Goal: Task Accomplishment & Management: Use online tool/utility

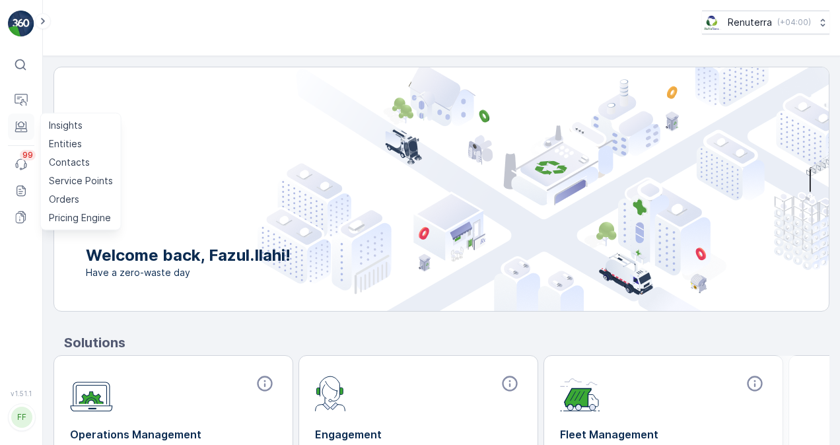
click at [13, 119] on button "Engagement" at bounding box center [21, 127] width 26 height 26
click at [21, 130] on icon at bounding box center [21, 126] width 13 height 13
click at [81, 178] on p "Service Points" at bounding box center [81, 180] width 64 height 13
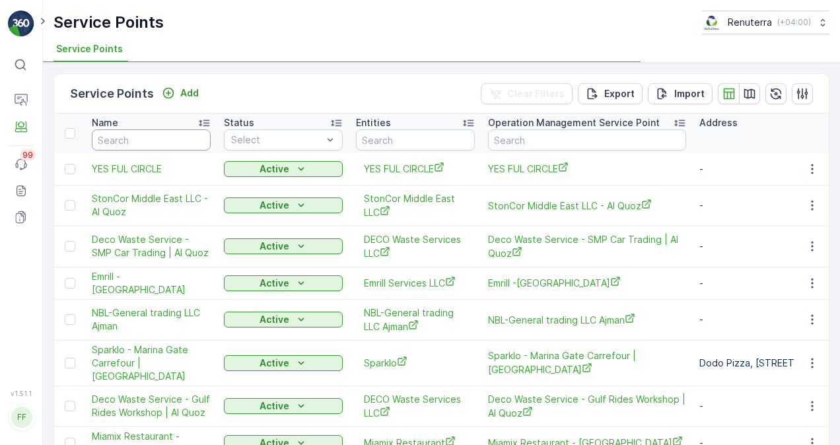
click at [167, 145] on input "text" at bounding box center [151, 139] width 119 height 21
paste input "GENERAL FOOD PROCESSING"
type input "GENERAL FOOD PROCESSING"
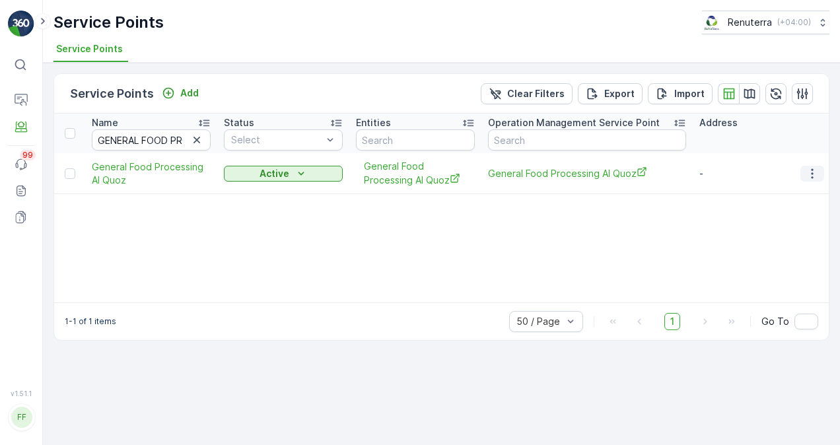
click at [818, 173] on icon "button" at bounding box center [811, 173] width 13 height 13
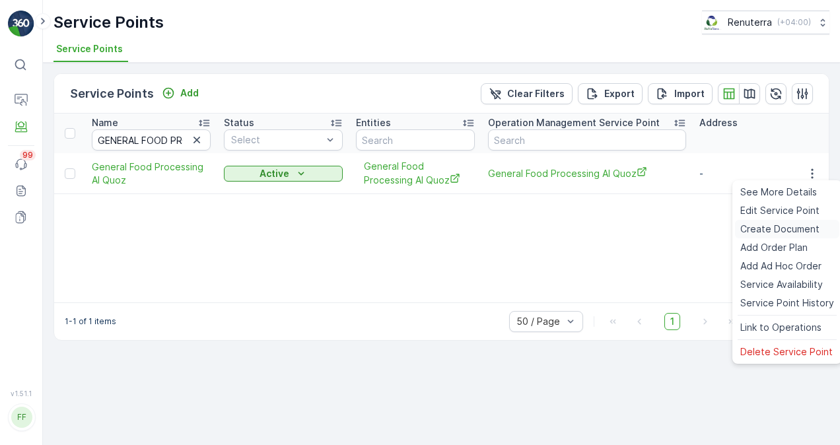
click at [790, 228] on span "Create Document" at bounding box center [779, 228] width 79 height 13
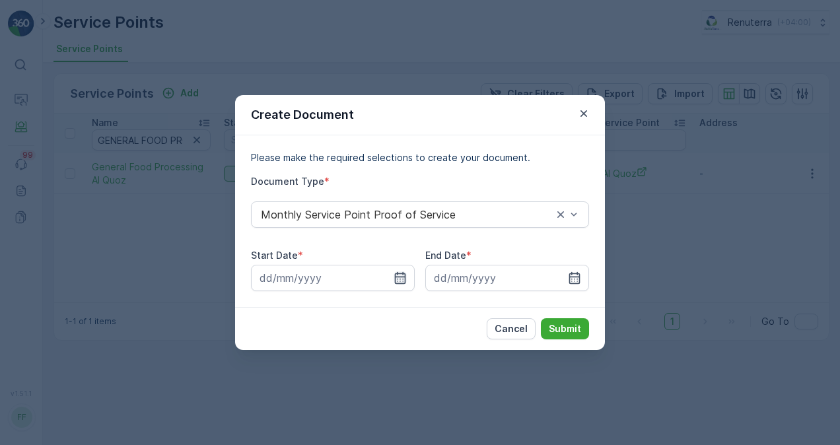
click at [395, 279] on icon "button" at bounding box center [400, 278] width 11 height 12
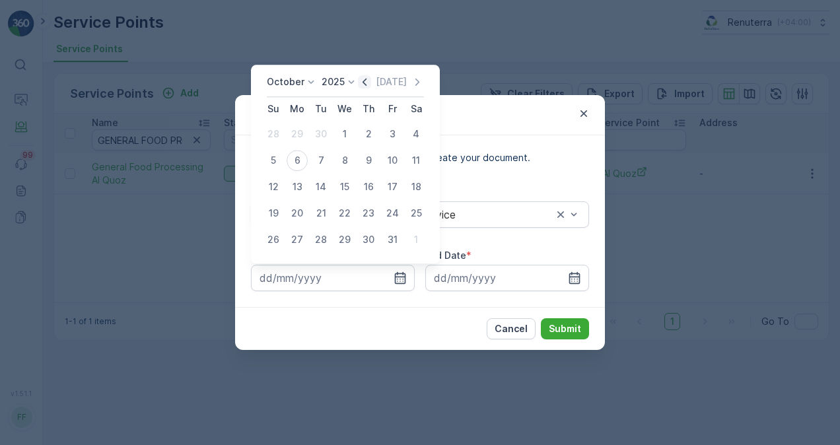
click at [371, 83] on icon "button" at bounding box center [364, 81] width 13 height 13
click at [298, 137] on div "1" at bounding box center [297, 133] width 21 height 21
type input "01.09.2025"
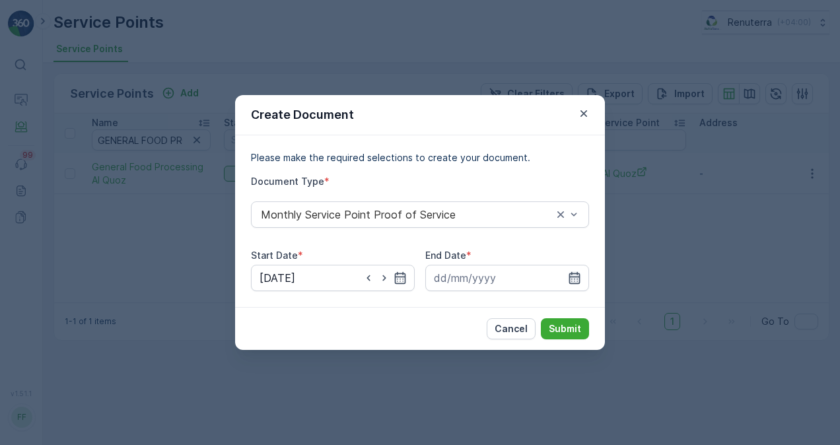
click at [576, 279] on icon "button" at bounding box center [574, 277] width 13 height 13
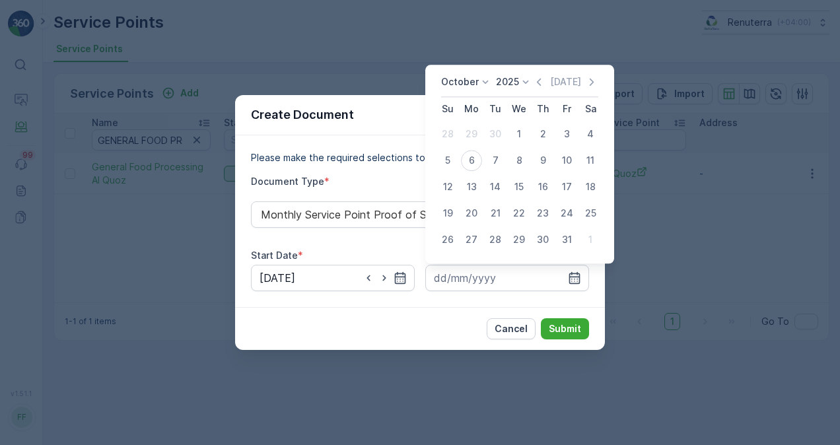
click at [542, 87] on icon "button" at bounding box center [538, 81] width 13 height 13
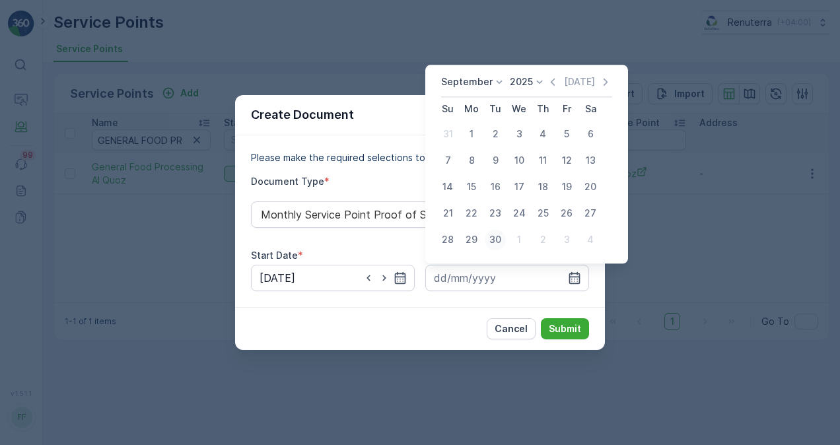
click at [498, 236] on div "30" at bounding box center [495, 239] width 21 height 21
type input "30.09.2025"
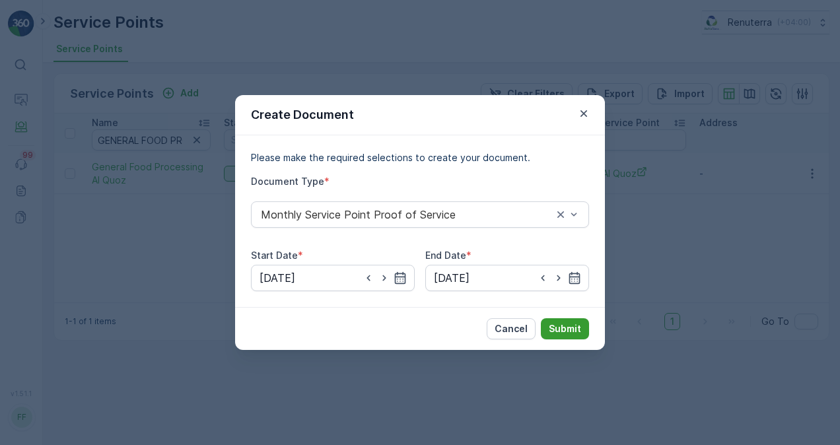
click at [570, 332] on p "Submit" at bounding box center [565, 328] width 32 height 13
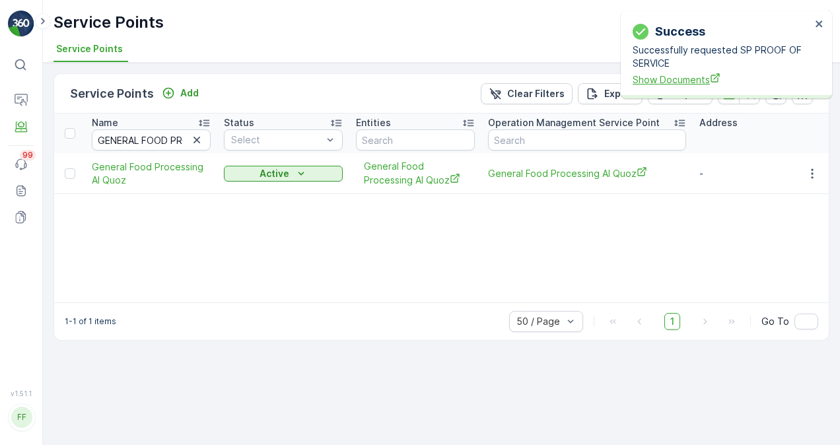
click at [650, 81] on span "Show Documents" at bounding box center [721, 80] width 178 height 14
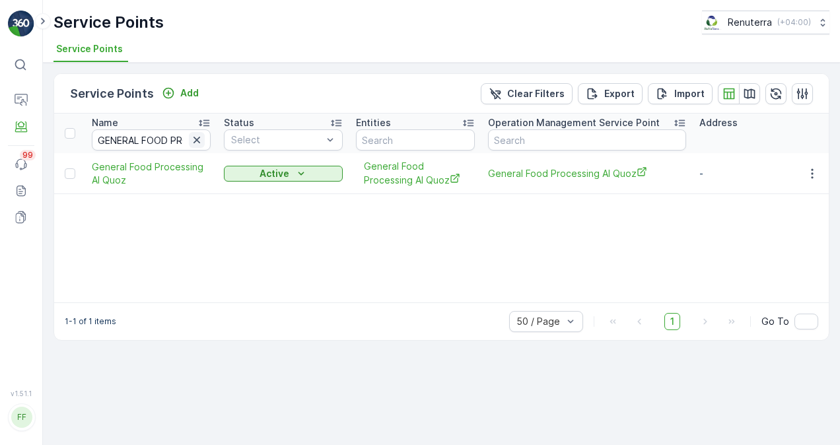
click at [201, 139] on icon "button" at bounding box center [196, 139] width 13 height 13
paste input "Al Maya Super Market"
type input "Al Maya Super Market"
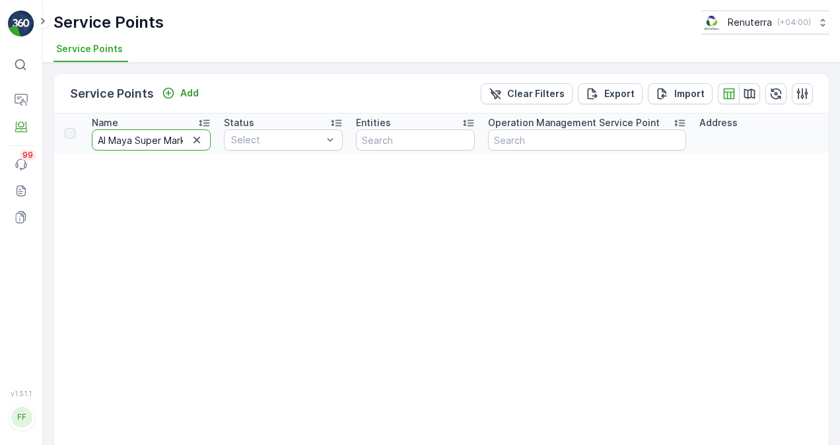
click at [164, 143] on input "Al Maya Super Market" at bounding box center [151, 139] width 119 height 21
drag, startPoint x: 162, startPoint y: 143, endPoint x: 385, endPoint y: 158, distance: 223.0
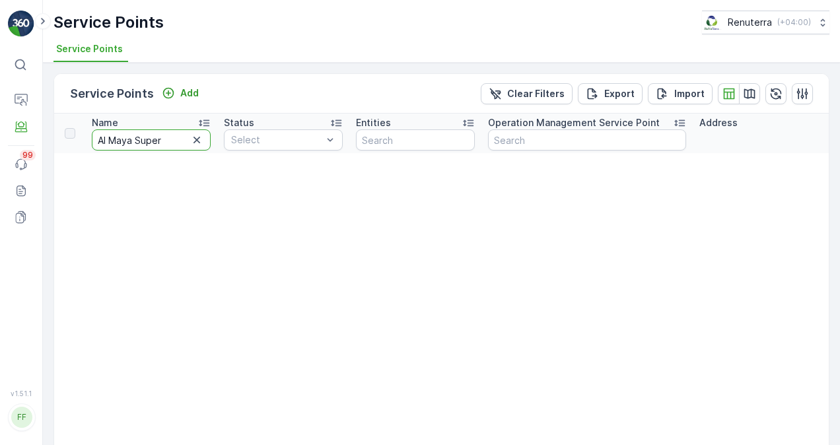
type input "Al Maya Super"
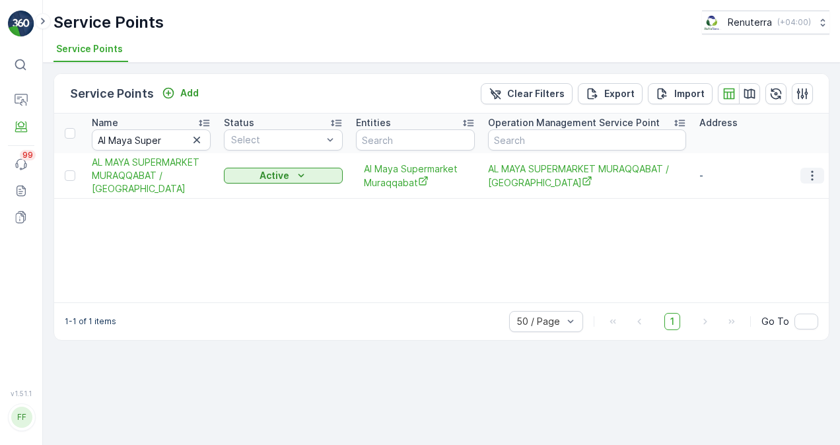
click at [811, 172] on icon "button" at bounding box center [811, 175] width 13 height 13
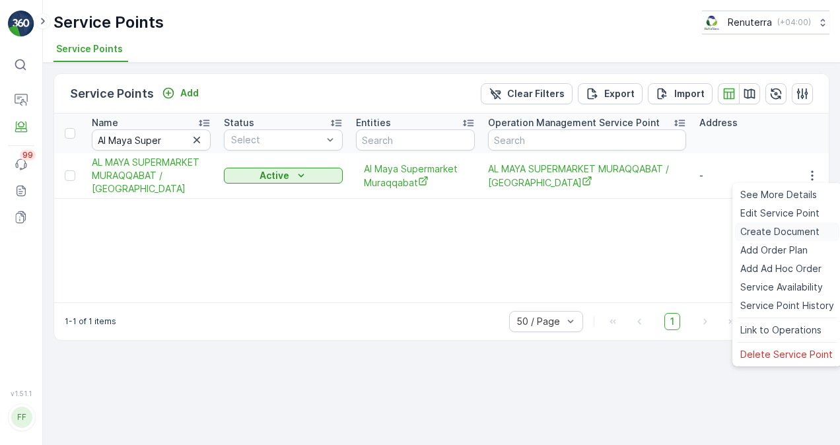
click at [772, 234] on span "Create Document" at bounding box center [779, 231] width 79 height 13
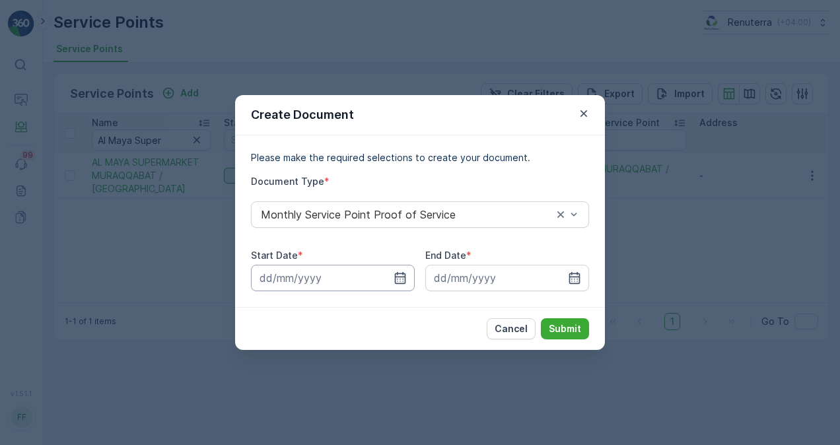
click at [407, 280] on input at bounding box center [333, 278] width 164 height 26
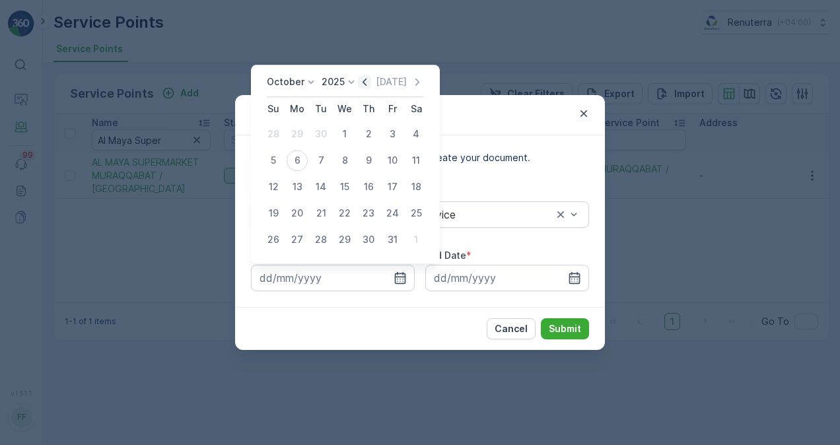
click at [368, 83] on icon "button" at bounding box center [364, 81] width 13 height 13
click at [301, 129] on div "1" at bounding box center [297, 133] width 21 height 21
type input "01.09.2025"
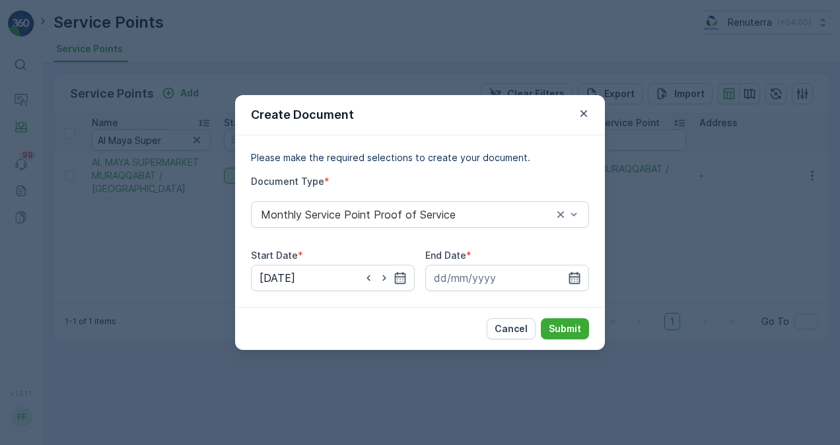
click at [578, 277] on icon "button" at bounding box center [574, 277] width 13 height 13
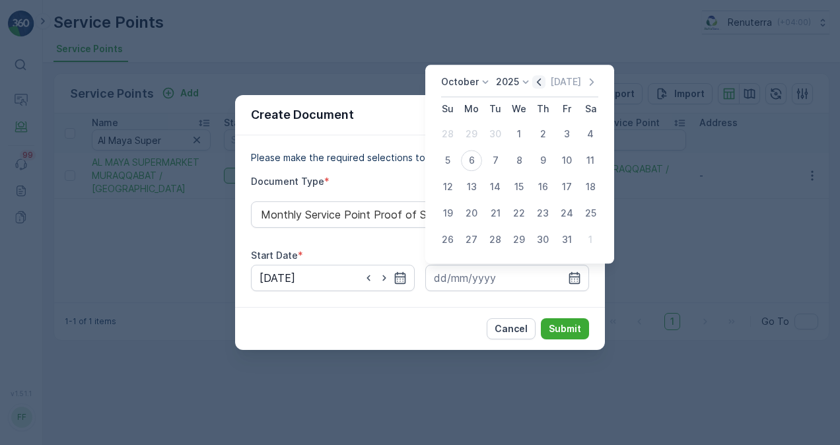
click at [541, 79] on icon "button" at bounding box center [539, 82] width 4 height 7
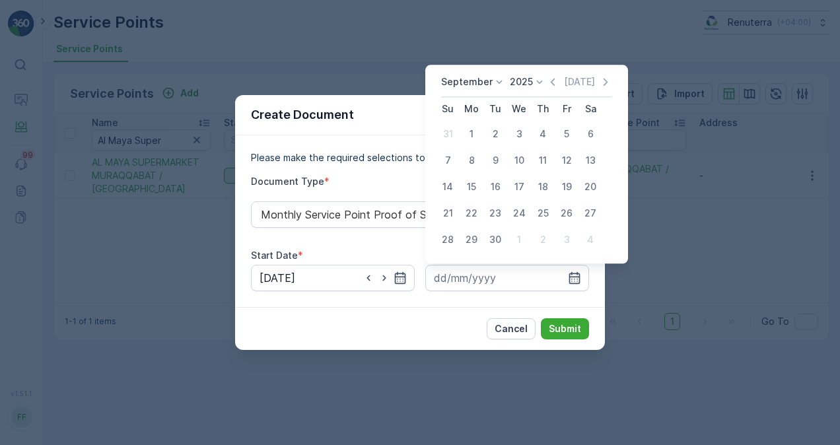
click at [494, 244] on div "30" at bounding box center [495, 239] width 21 height 21
type input "30.09.2025"
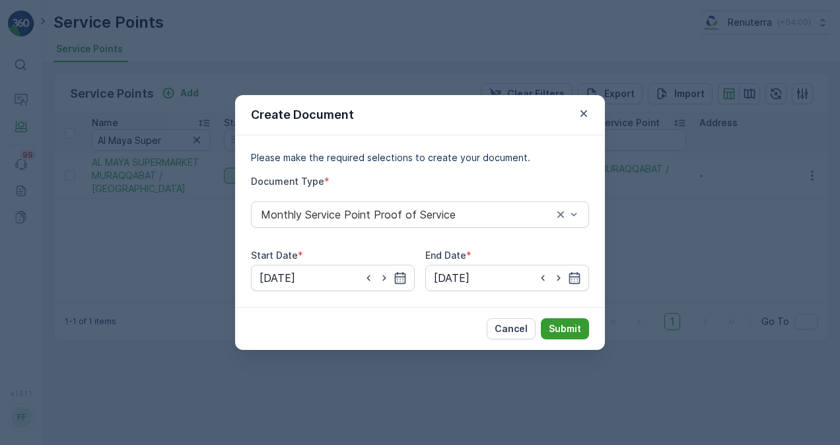
click at [556, 330] on p "Submit" at bounding box center [565, 328] width 32 height 13
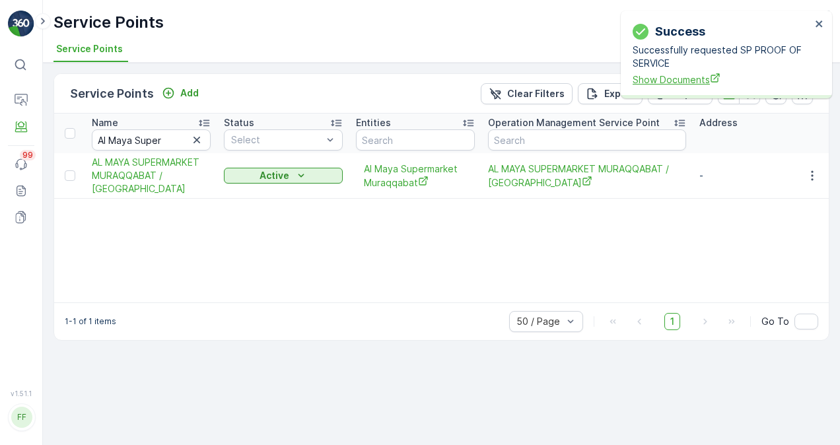
click at [677, 86] on span "Show Documents" at bounding box center [721, 80] width 178 height 14
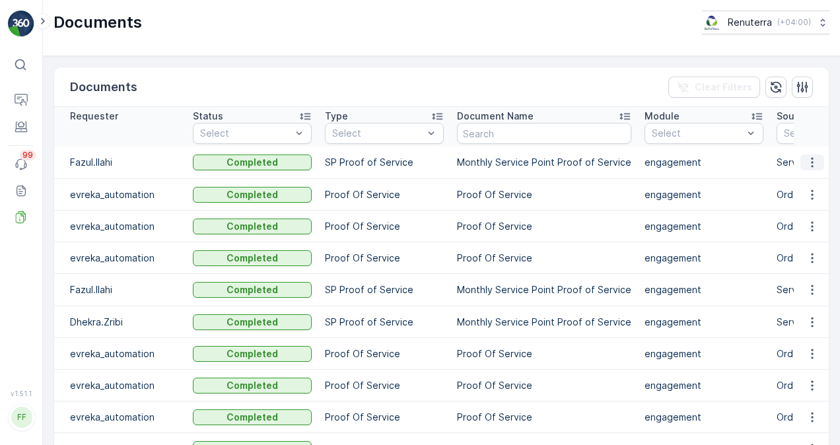
click at [811, 162] on icon "button" at bounding box center [812, 163] width 2 height 10
click at [810, 176] on span "See Details" at bounding box center [808, 181] width 51 height 13
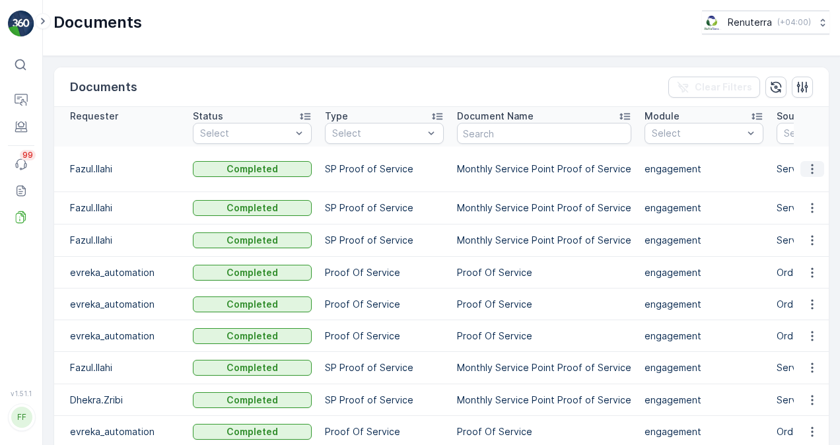
click at [809, 166] on icon "button" at bounding box center [811, 168] width 13 height 13
click at [811, 184] on span "See Details" at bounding box center [808, 188] width 51 height 13
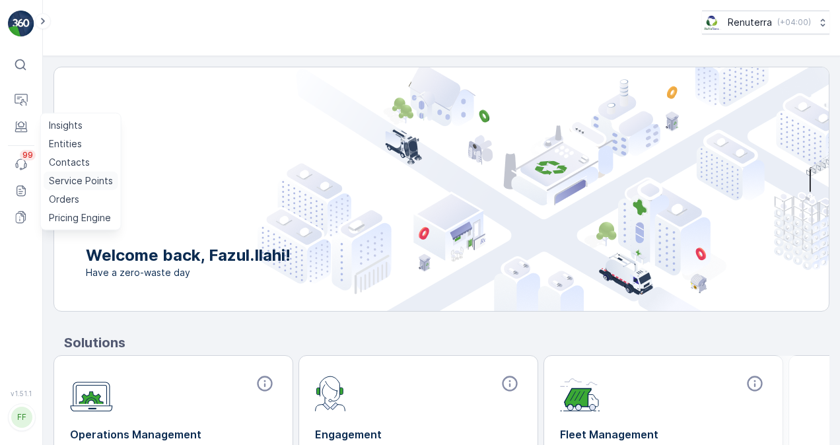
click at [72, 184] on p "Service Points" at bounding box center [81, 180] width 64 height 13
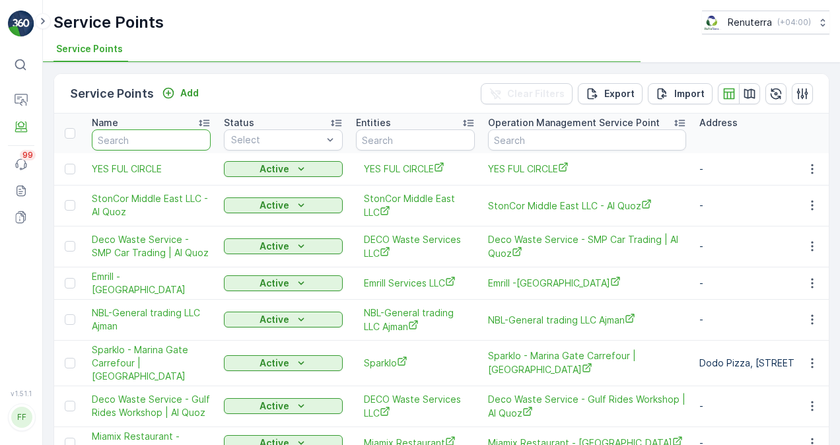
click at [158, 143] on input "text" at bounding box center [151, 139] width 119 height 21
paste input "G&B CONTRACTING LLC"
type input "G&B CONTRACTING LLC"
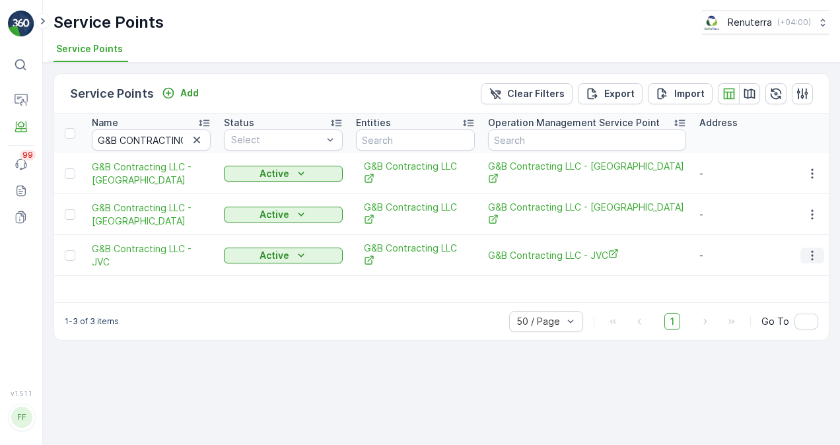
click at [811, 249] on icon "button" at bounding box center [811, 255] width 13 height 13
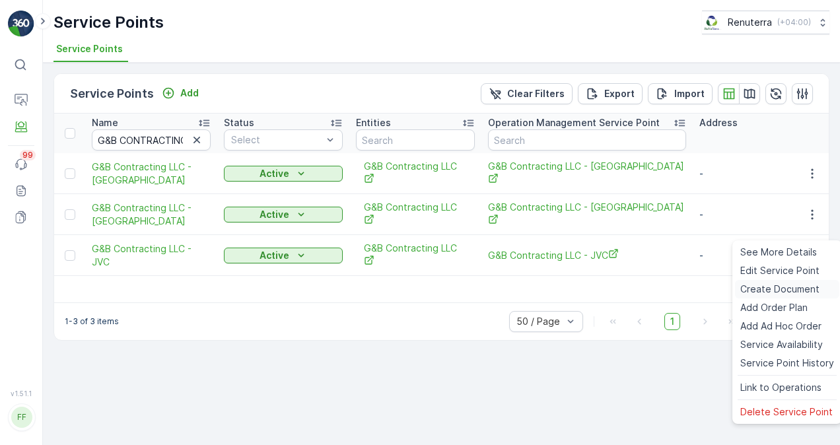
click at [788, 287] on span "Create Document" at bounding box center [779, 289] width 79 height 13
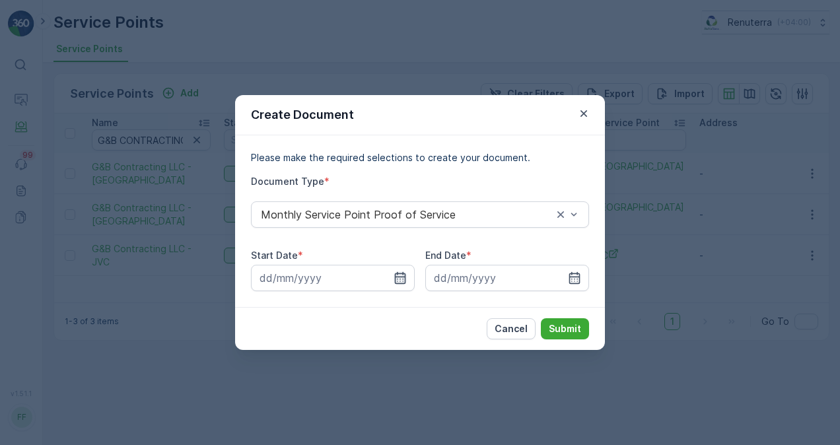
click at [401, 278] on icon "button" at bounding box center [399, 277] width 13 height 13
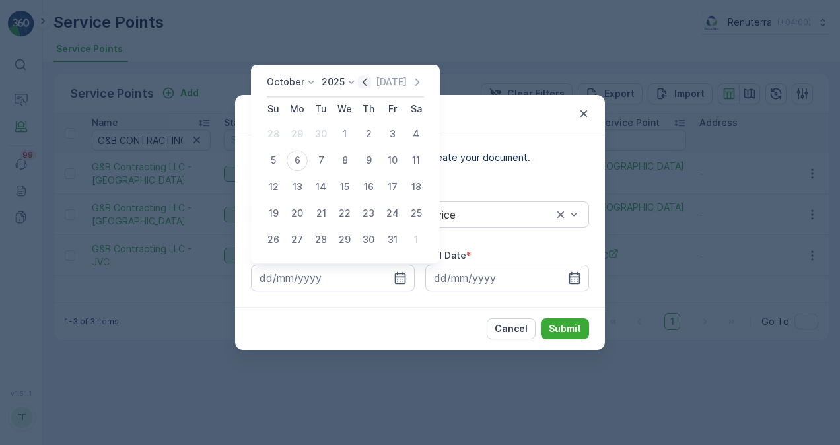
click at [365, 87] on icon "button" at bounding box center [364, 81] width 13 height 13
click at [300, 131] on div "1" at bounding box center [297, 133] width 21 height 21
type input "01.09.2025"
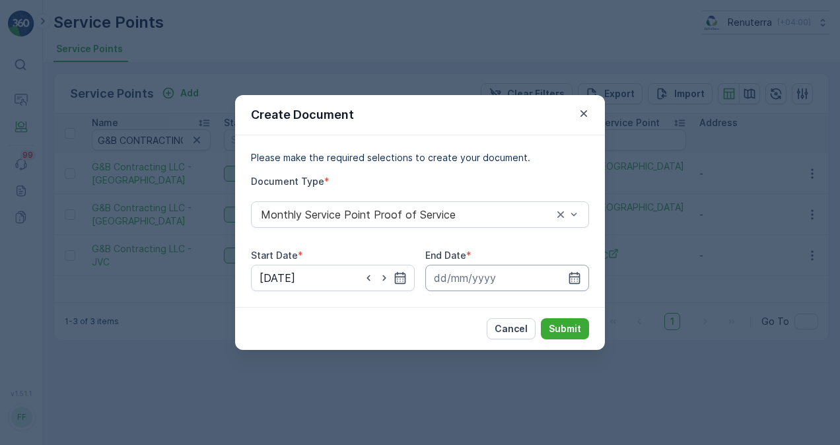
click at [579, 271] on input at bounding box center [507, 278] width 164 height 26
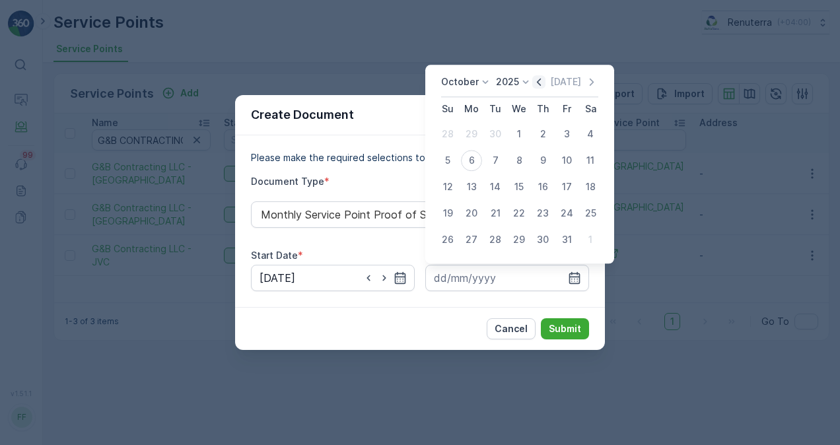
click at [539, 83] on icon "button" at bounding box center [538, 81] width 13 height 13
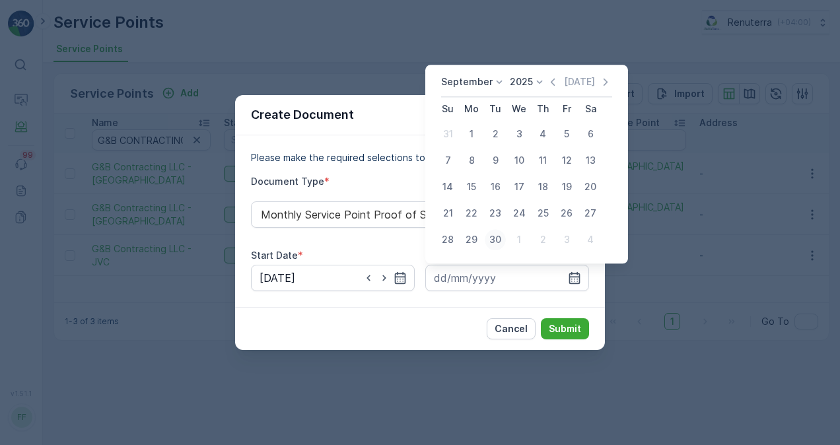
click at [499, 238] on div "30" at bounding box center [495, 239] width 21 height 21
type input "30.09.2025"
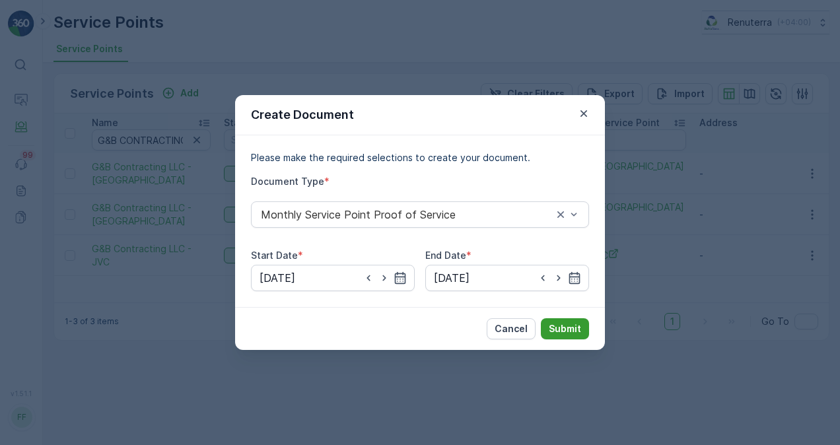
click at [580, 333] on p "Submit" at bounding box center [565, 328] width 32 height 13
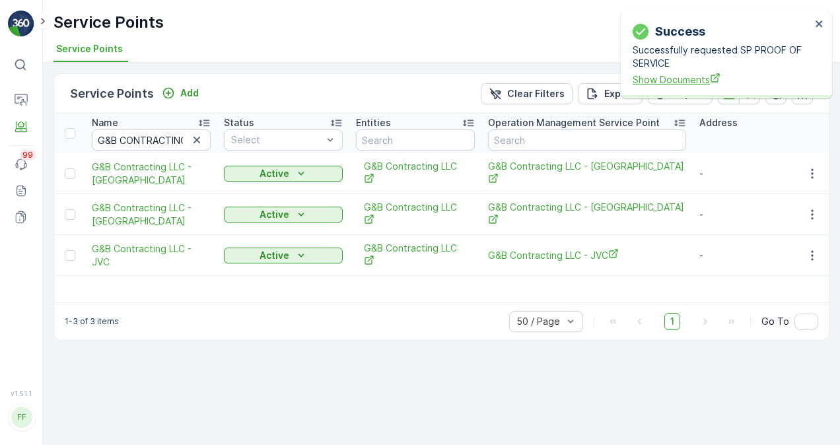
click at [677, 75] on span "Show Documents" at bounding box center [721, 80] width 178 height 14
click at [808, 208] on icon "button" at bounding box center [811, 214] width 13 height 13
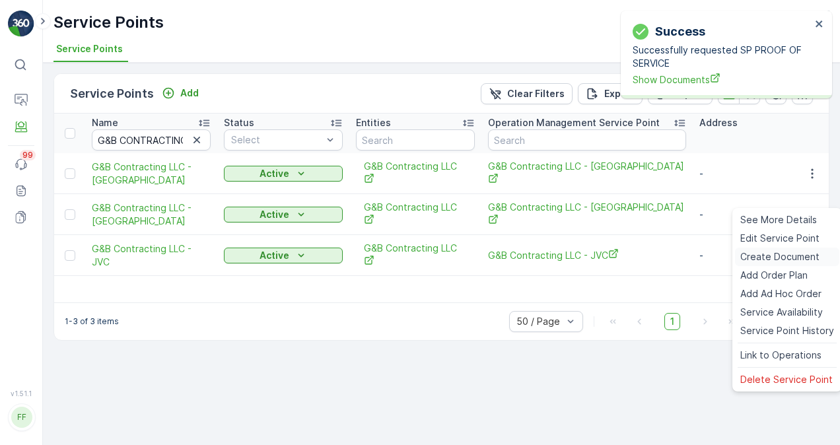
click at [775, 251] on span "Create Document" at bounding box center [779, 256] width 79 height 13
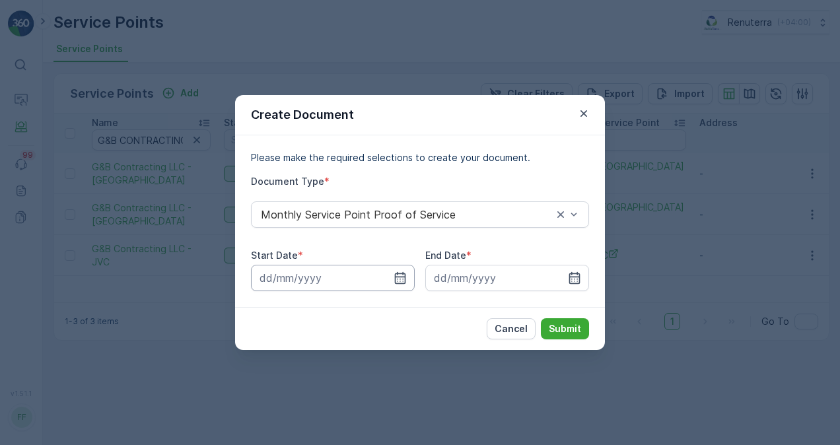
click at [387, 278] on input at bounding box center [333, 278] width 164 height 26
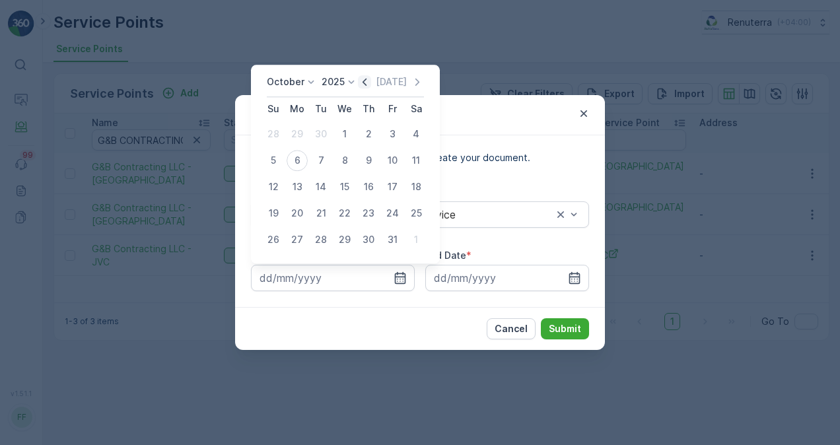
click at [367, 79] on icon "button" at bounding box center [364, 81] width 13 height 13
click at [300, 131] on div "1" at bounding box center [297, 133] width 21 height 21
type input "01.09.2025"
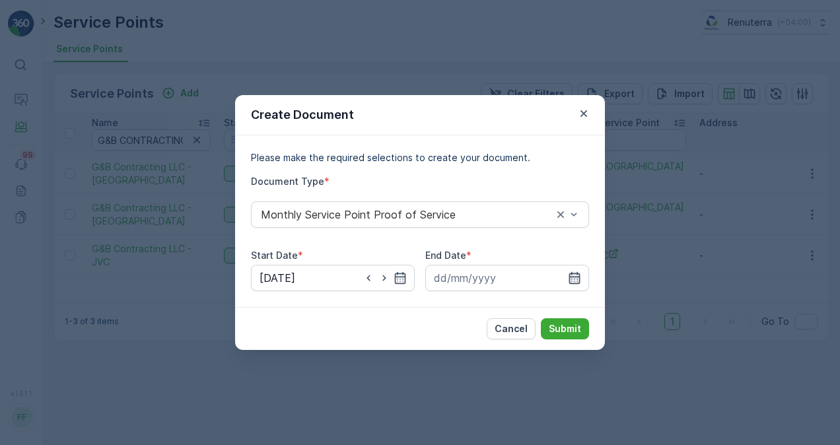
click at [576, 274] on icon "button" at bounding box center [574, 277] width 13 height 13
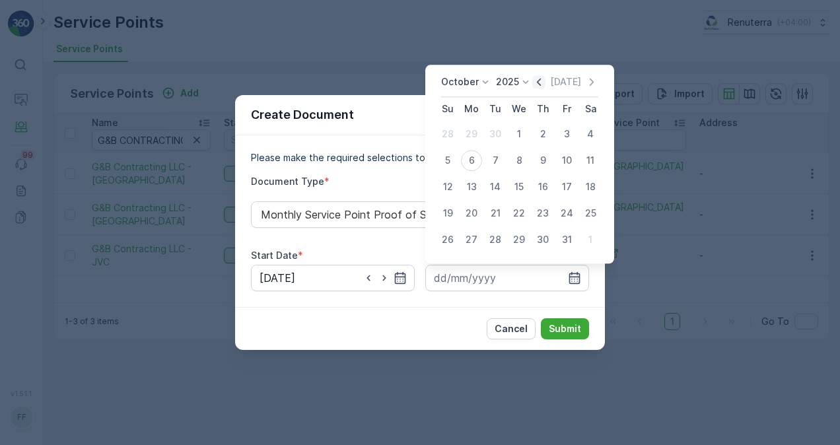
click at [541, 85] on icon "button" at bounding box center [539, 82] width 4 height 7
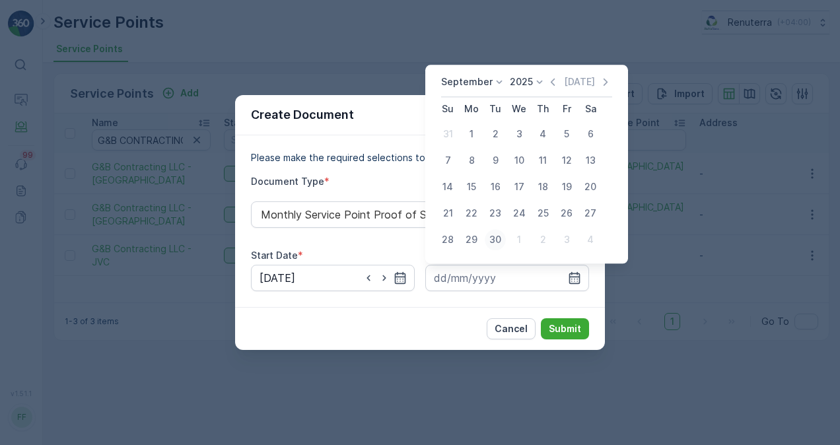
click at [494, 238] on div "30" at bounding box center [495, 239] width 21 height 21
type input "30.09.2025"
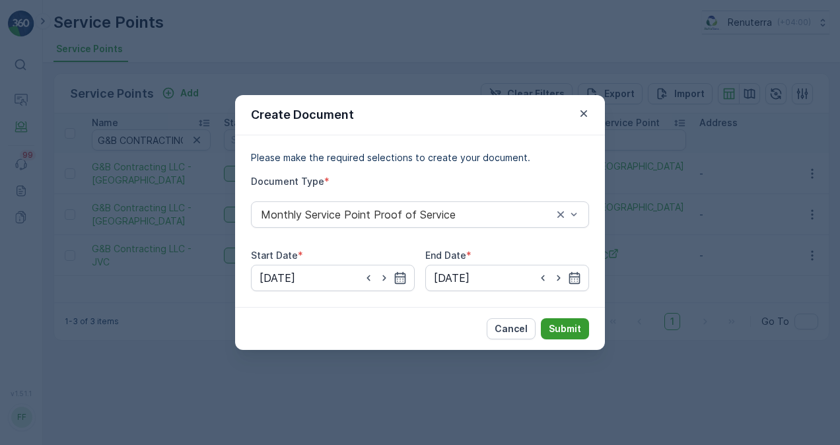
click at [559, 325] on p "Submit" at bounding box center [565, 328] width 32 height 13
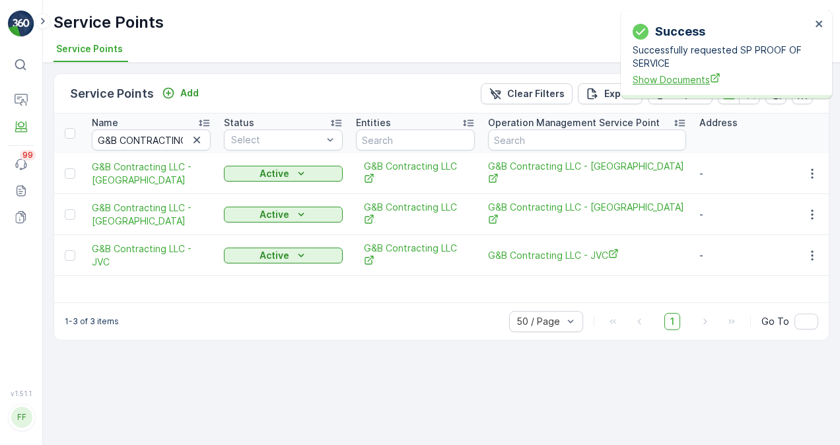
click at [666, 79] on span "Show Documents" at bounding box center [721, 80] width 178 height 14
click at [815, 167] on icon "button" at bounding box center [811, 173] width 13 height 13
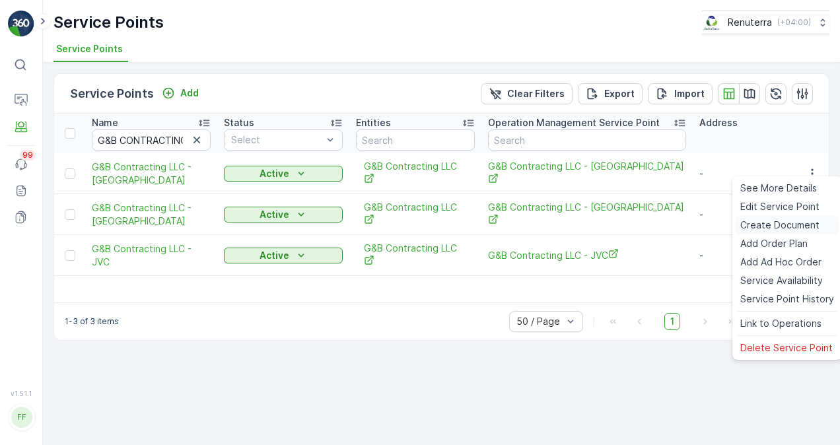
click at [793, 223] on span "Create Document" at bounding box center [779, 225] width 79 height 13
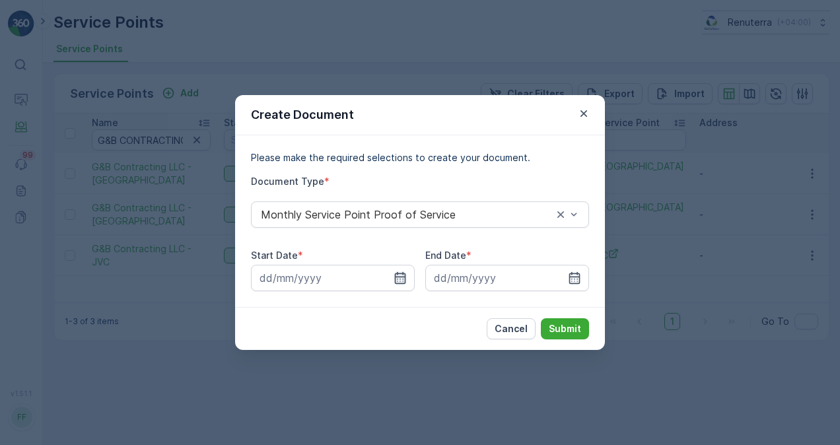
click at [400, 281] on icon "button" at bounding box center [400, 278] width 11 height 12
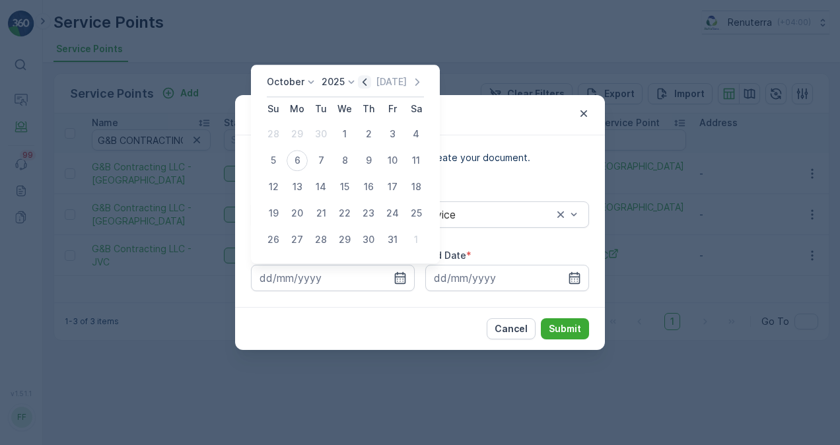
click at [365, 83] on icon "button" at bounding box center [364, 81] width 13 height 13
click at [299, 136] on div "1" at bounding box center [297, 133] width 21 height 21
type input "01.09.2025"
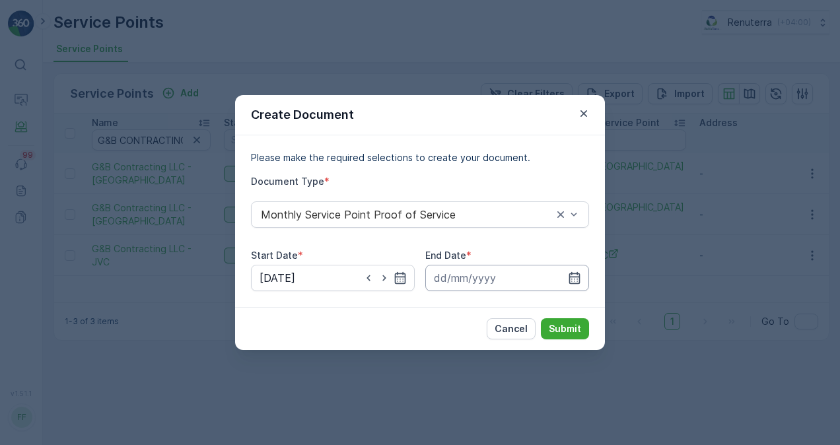
click at [582, 279] on input at bounding box center [507, 278] width 164 height 26
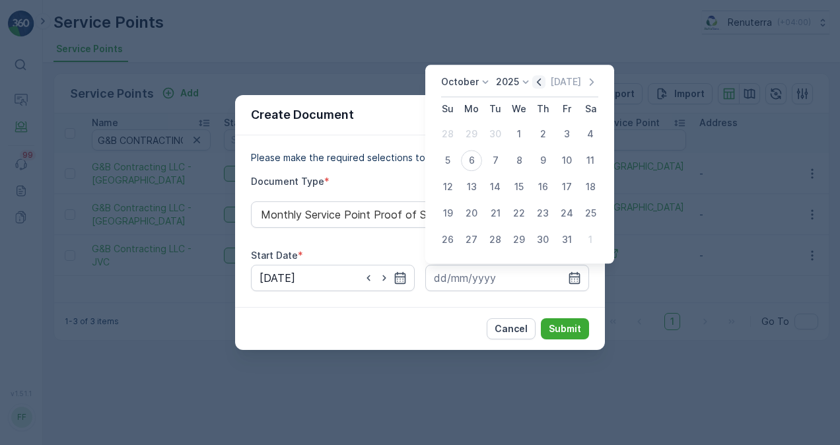
click at [544, 81] on icon "button" at bounding box center [538, 81] width 13 height 13
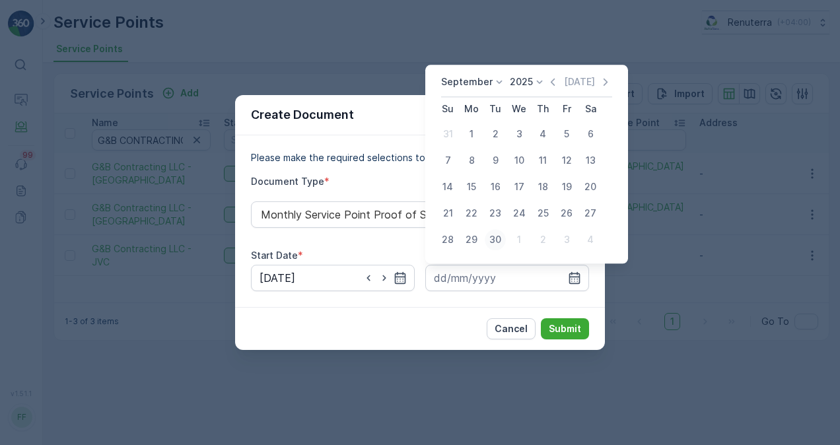
click at [495, 240] on div "30" at bounding box center [495, 239] width 21 height 21
type input "30.09.2025"
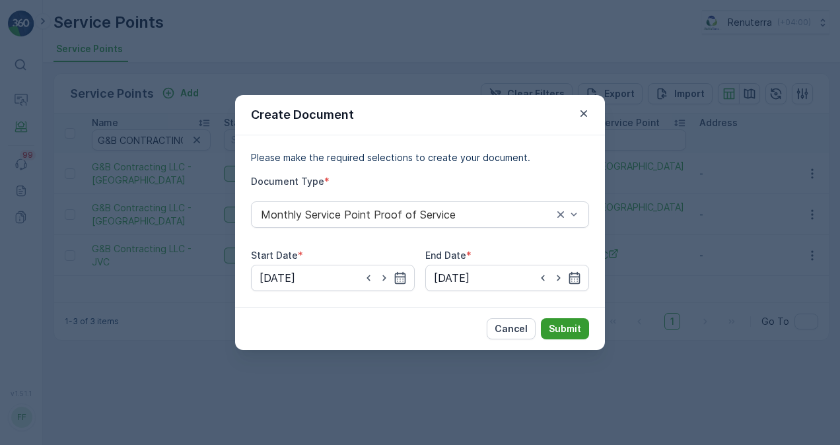
click at [550, 329] on p "Submit" at bounding box center [565, 328] width 32 height 13
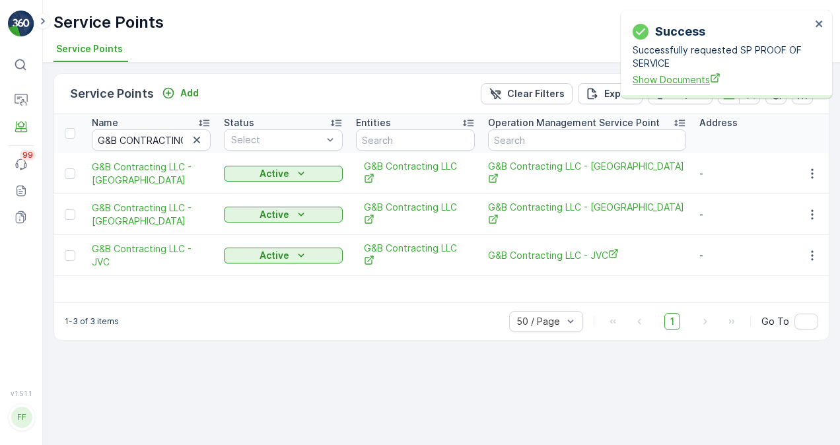
click at [658, 75] on span "Show Documents" at bounding box center [721, 80] width 178 height 14
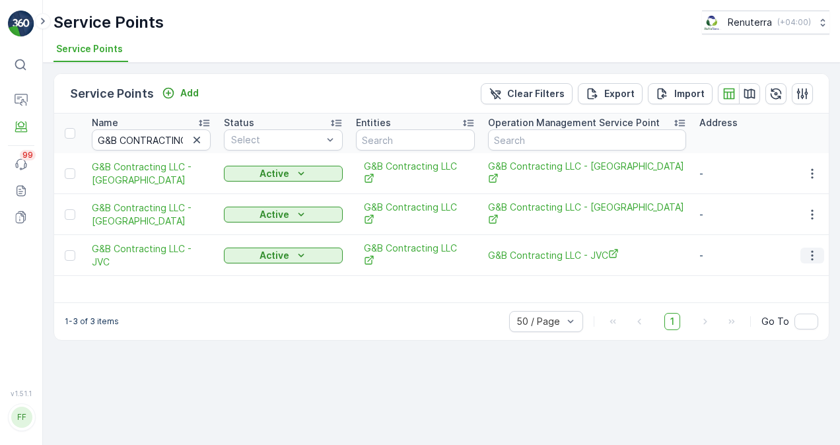
click at [801, 248] on button "button" at bounding box center [812, 256] width 24 height 16
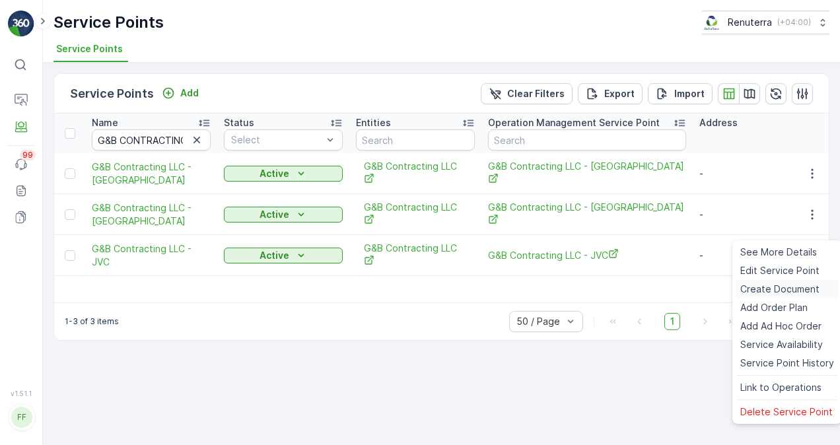
click at [784, 284] on span "Create Document" at bounding box center [779, 289] width 79 height 13
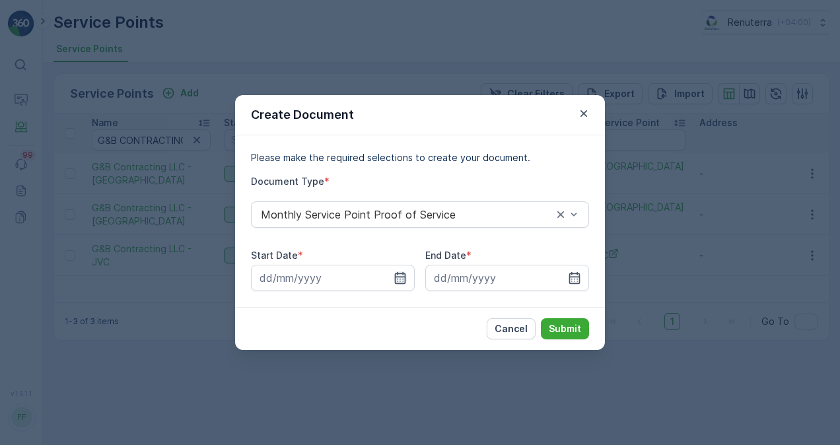
click at [401, 274] on icon "button" at bounding box center [399, 277] width 13 height 13
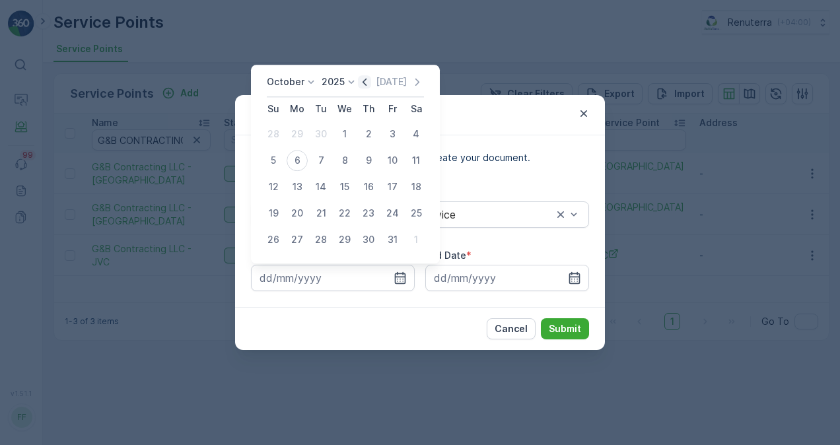
click at [370, 83] on icon "button" at bounding box center [364, 81] width 13 height 13
click at [298, 136] on div "1" at bounding box center [297, 133] width 21 height 21
type input "01.09.2025"
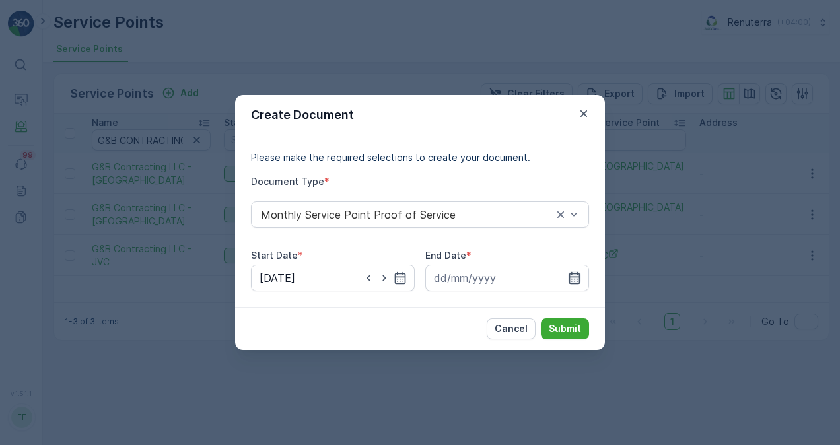
click at [570, 279] on icon "button" at bounding box center [574, 278] width 11 height 12
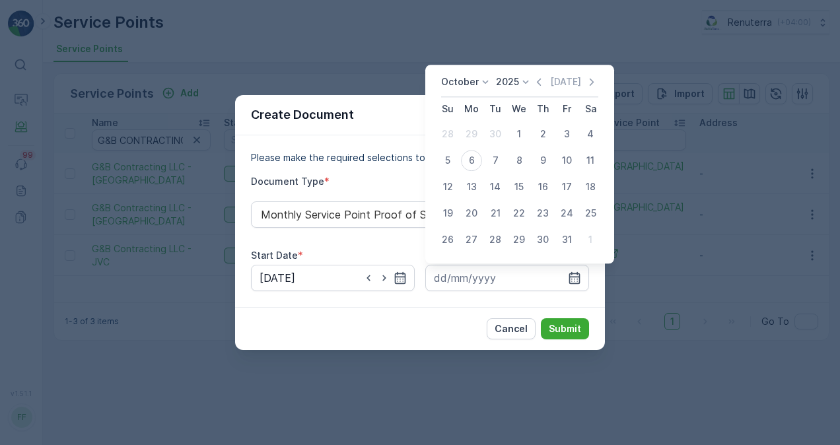
click at [539, 95] on div "October 2025 Today" at bounding box center [519, 86] width 157 height 22
click at [540, 86] on icon "button" at bounding box center [538, 81] width 13 height 13
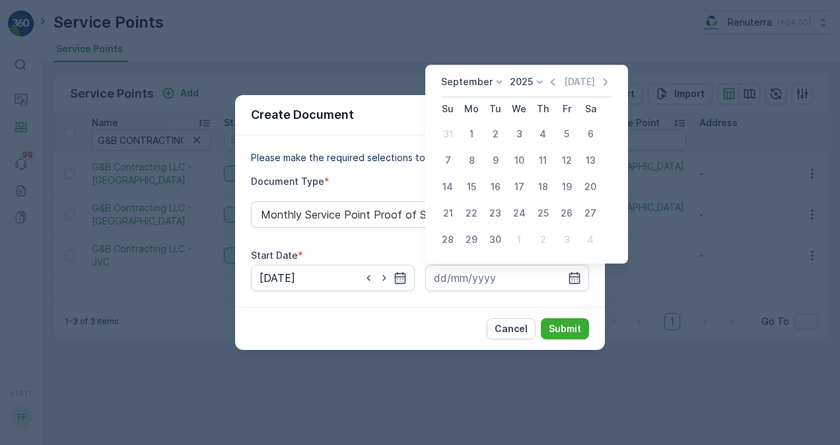
drag, startPoint x: 498, startPoint y: 238, endPoint x: 500, endPoint y: 250, distance: 12.2
click at [498, 238] on div "30" at bounding box center [495, 239] width 21 height 21
type input "30.09.2025"
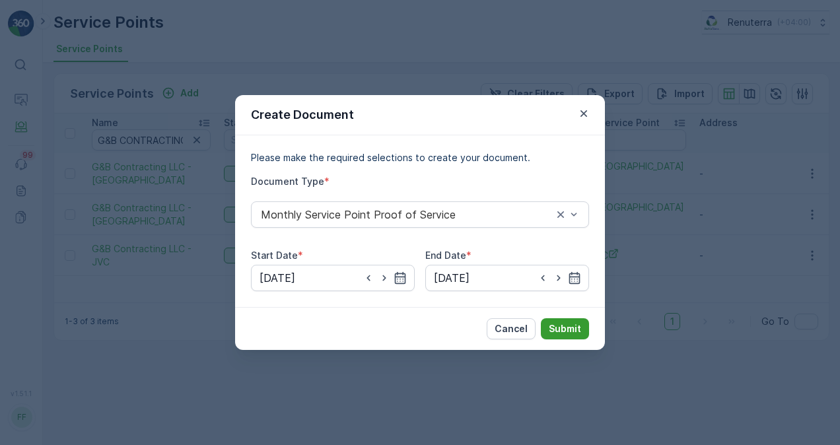
click at [552, 329] on p "Submit" at bounding box center [565, 328] width 32 height 13
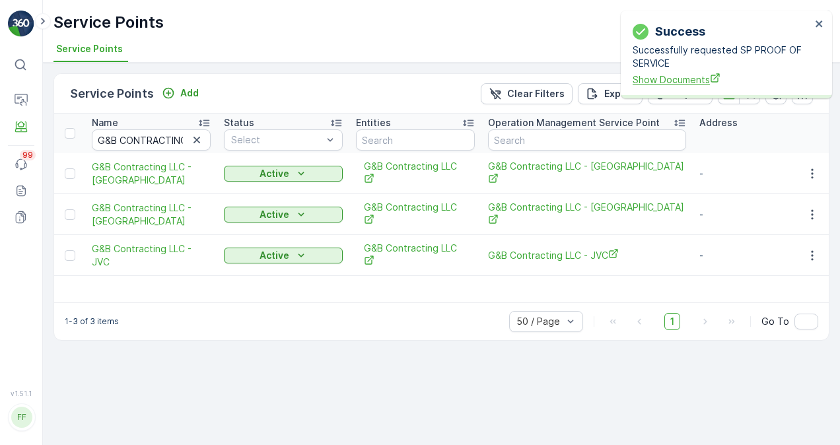
click at [689, 83] on span "Show Documents" at bounding box center [721, 80] width 178 height 14
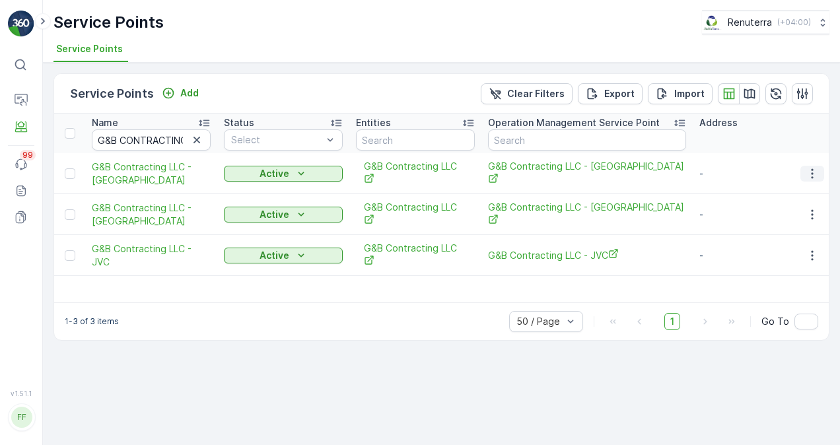
click at [805, 171] on button "button" at bounding box center [812, 174] width 24 height 16
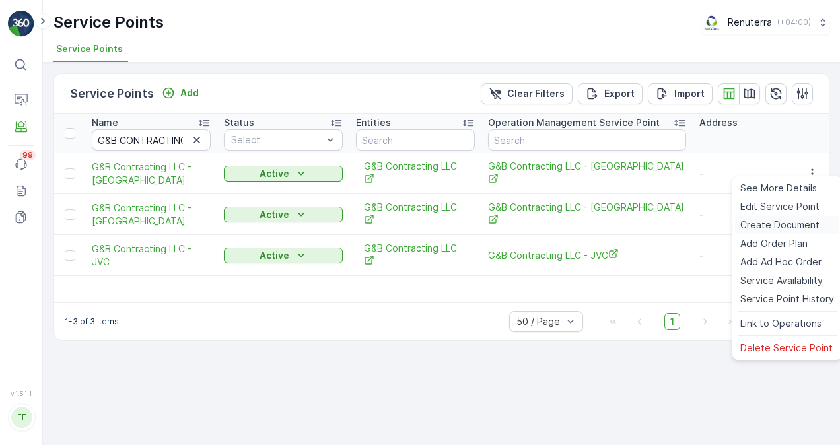
click at [782, 225] on span "Create Document" at bounding box center [779, 225] width 79 height 13
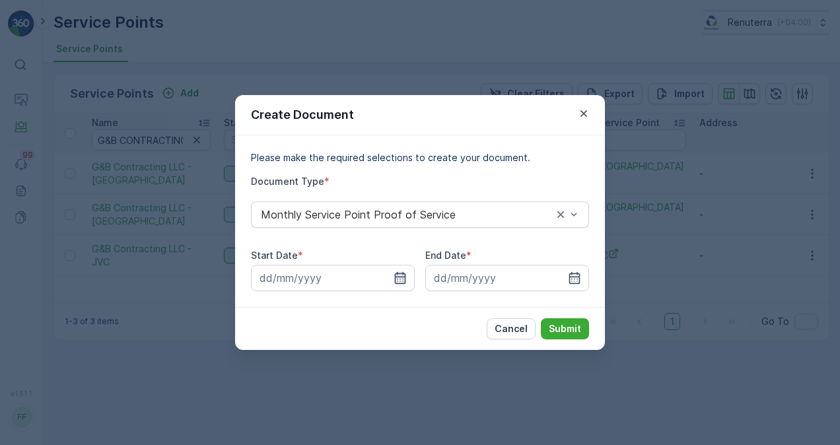
click at [396, 275] on icon "button" at bounding box center [399, 277] width 13 height 13
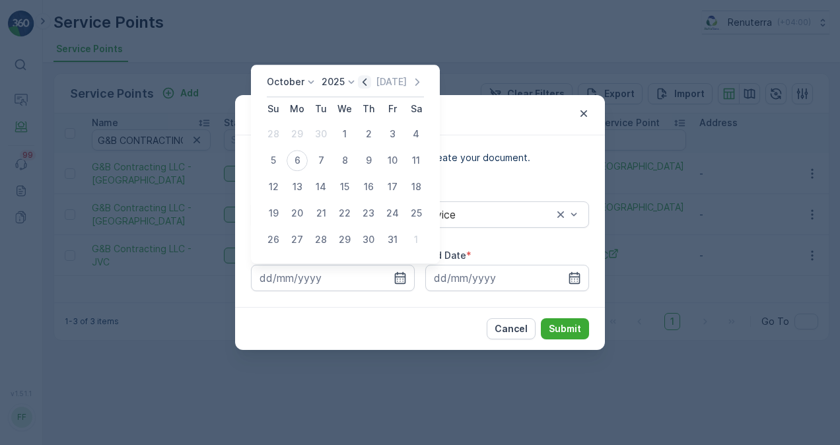
click at [367, 88] on div "October 2025 Today" at bounding box center [345, 86] width 157 height 22
click at [366, 86] on icon "button" at bounding box center [364, 81] width 13 height 13
click at [302, 135] on div "1" at bounding box center [297, 133] width 21 height 21
type input "01.09.2025"
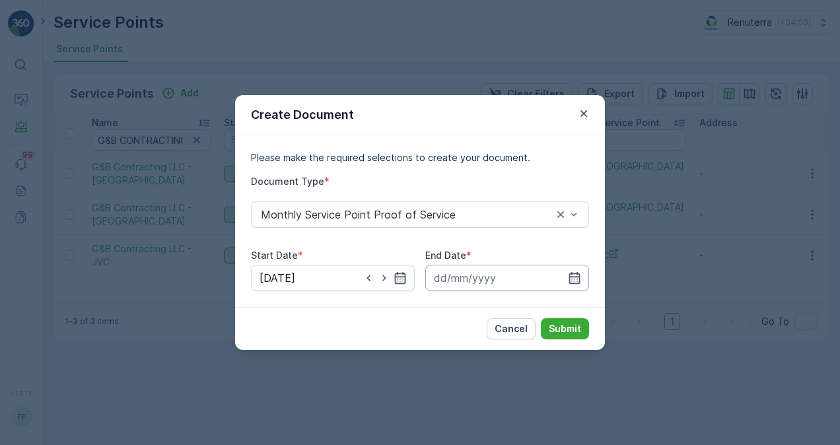
click at [582, 281] on input at bounding box center [507, 278] width 164 height 26
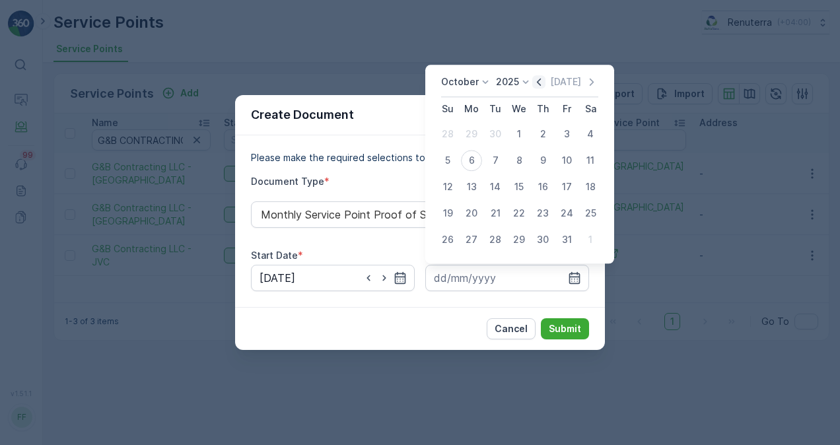
click at [537, 83] on icon "button" at bounding box center [538, 81] width 13 height 13
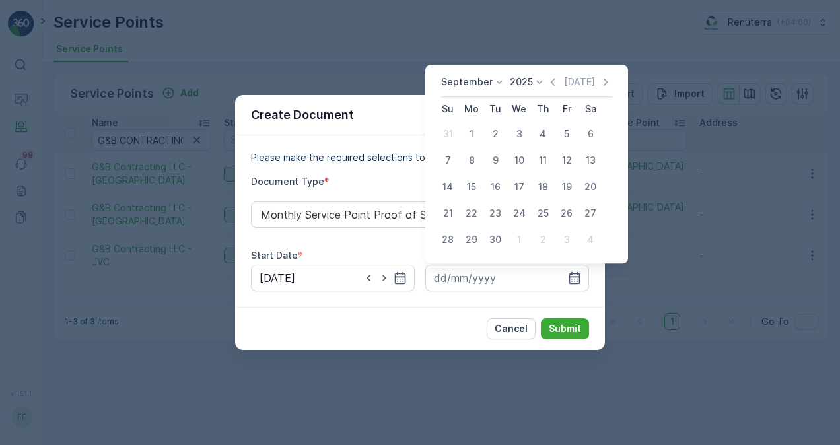
click at [496, 238] on div "30" at bounding box center [495, 239] width 21 height 21
type input "30.09.2025"
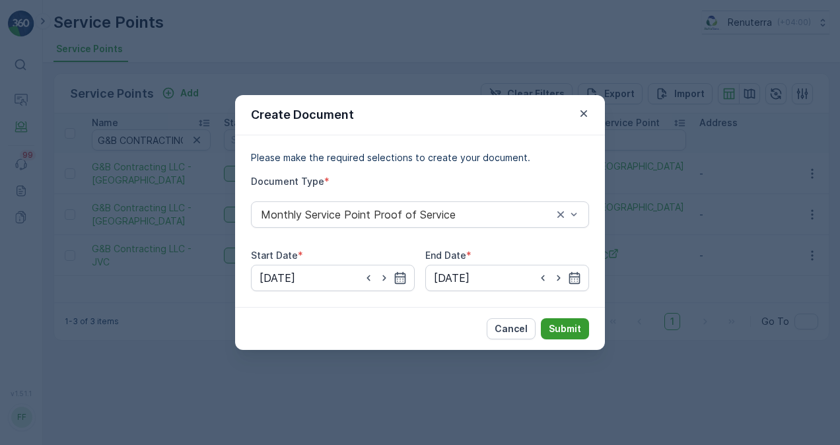
click at [566, 329] on p "Submit" at bounding box center [565, 328] width 32 height 13
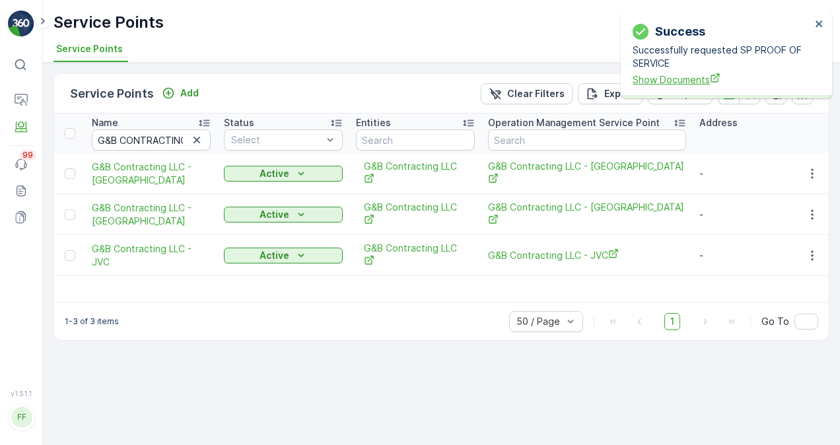
click at [669, 77] on span "Show Documents" at bounding box center [721, 80] width 178 height 14
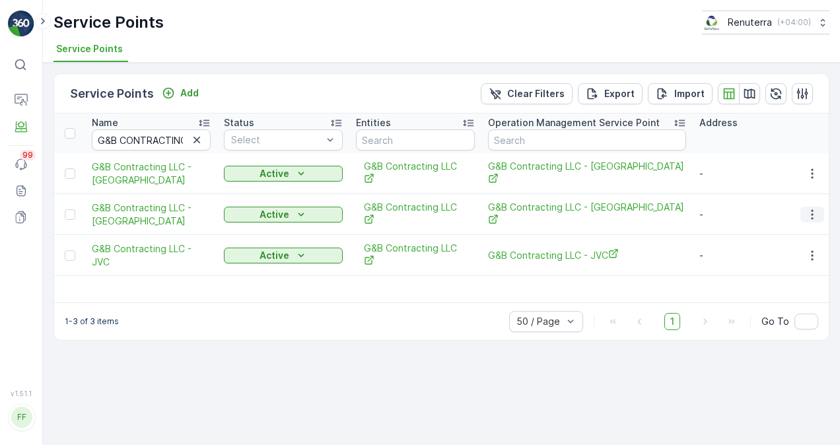
click at [812, 209] on icon "button" at bounding box center [812, 214] width 2 height 10
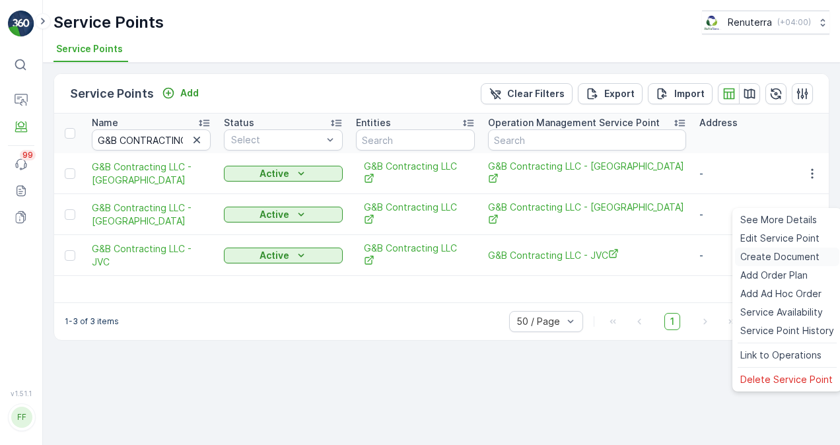
click at [792, 255] on span "Create Document" at bounding box center [779, 256] width 79 height 13
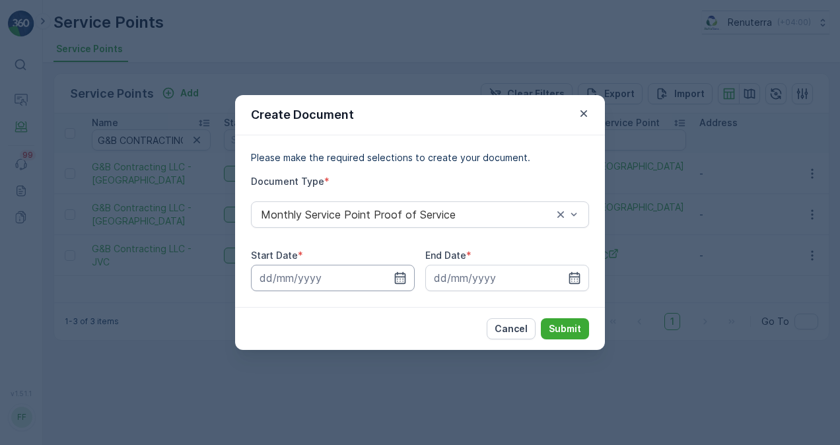
click at [391, 279] on input at bounding box center [333, 278] width 164 height 26
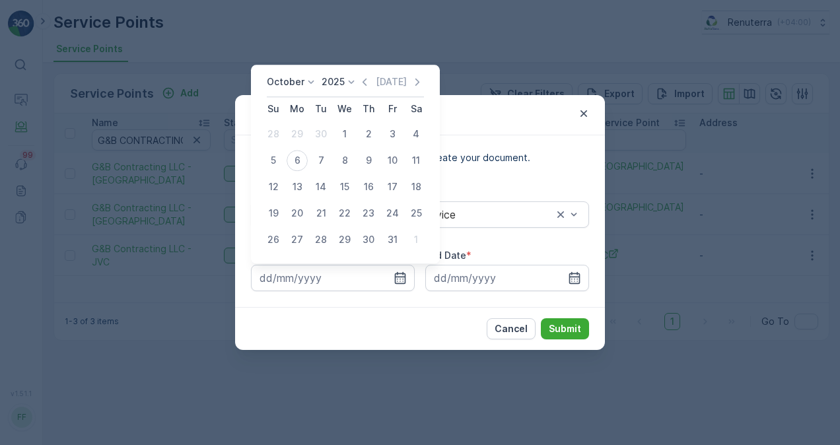
click at [367, 91] on div "October 2025 Today" at bounding box center [345, 86] width 157 height 22
drag, startPoint x: 366, startPoint y: 83, endPoint x: 361, endPoint y: 90, distance: 8.1
click at [366, 83] on icon "button" at bounding box center [364, 82] width 4 height 7
drag, startPoint x: 296, startPoint y: 130, endPoint x: 312, endPoint y: 133, distance: 16.2
click at [295, 130] on div "1" at bounding box center [297, 133] width 21 height 21
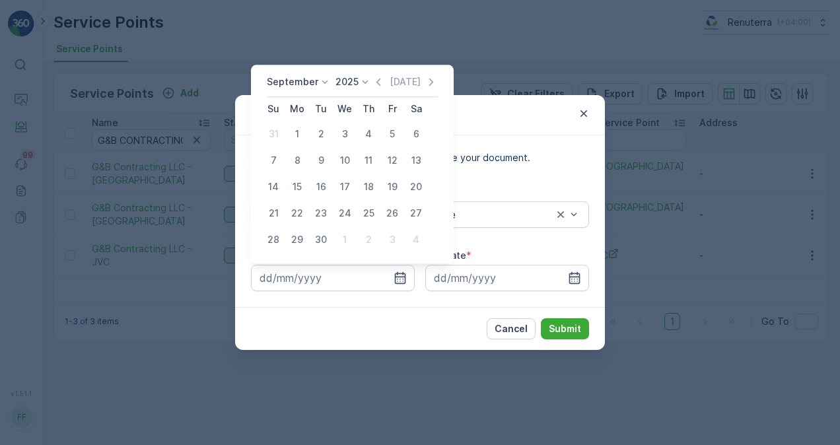
type input "01.09.2025"
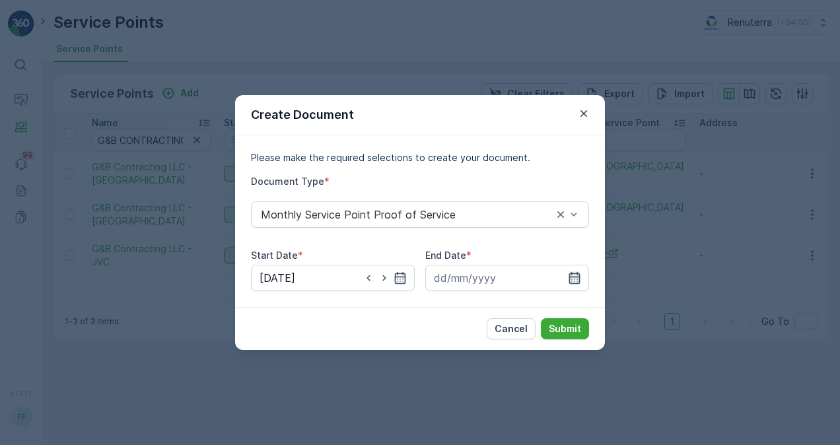
click at [578, 281] on icon "button" at bounding box center [574, 277] width 13 height 13
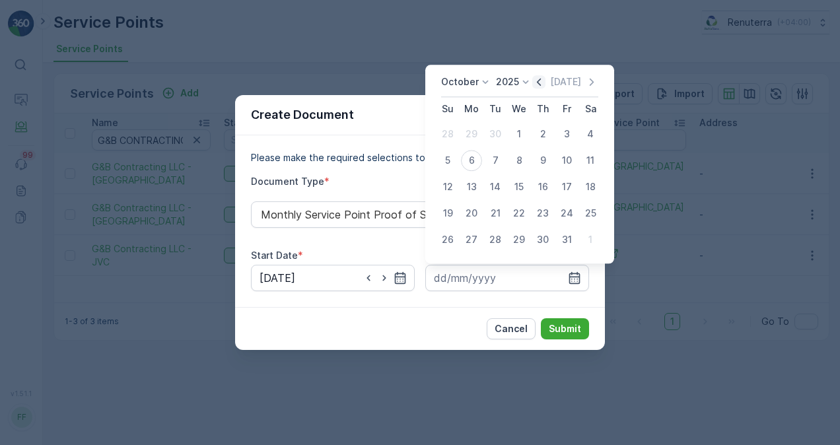
click at [541, 86] on icon "button" at bounding box center [538, 81] width 13 height 13
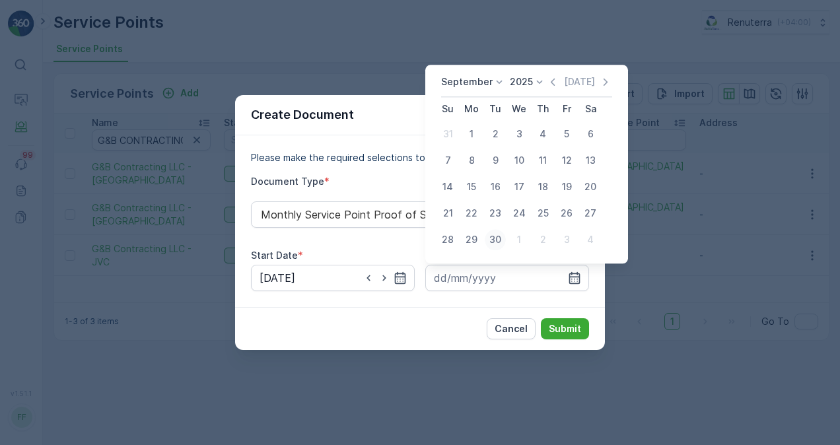
click at [498, 244] on div "30" at bounding box center [495, 239] width 21 height 21
type input "30.09.2025"
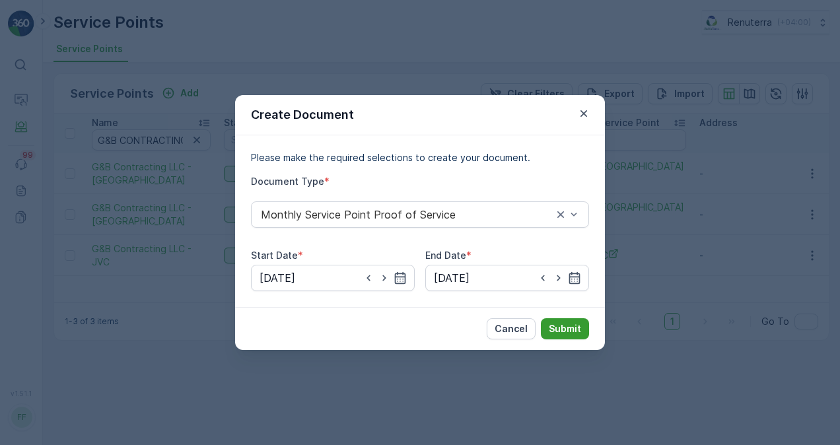
click at [559, 325] on p "Submit" at bounding box center [565, 328] width 32 height 13
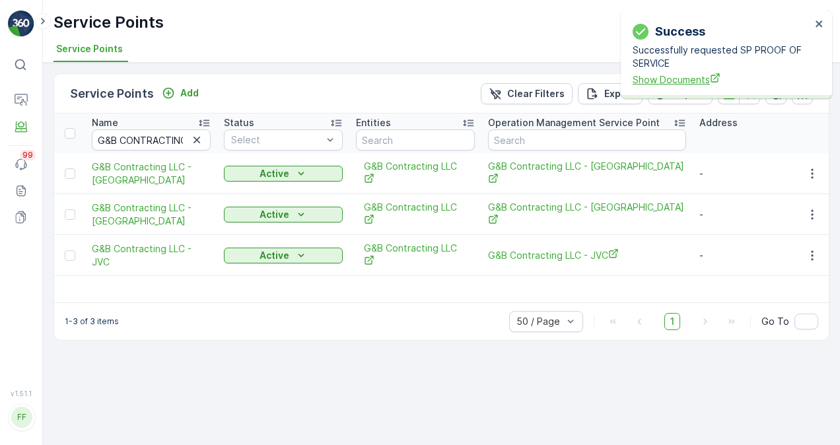
click at [672, 82] on span "Show Documents" at bounding box center [721, 80] width 178 height 14
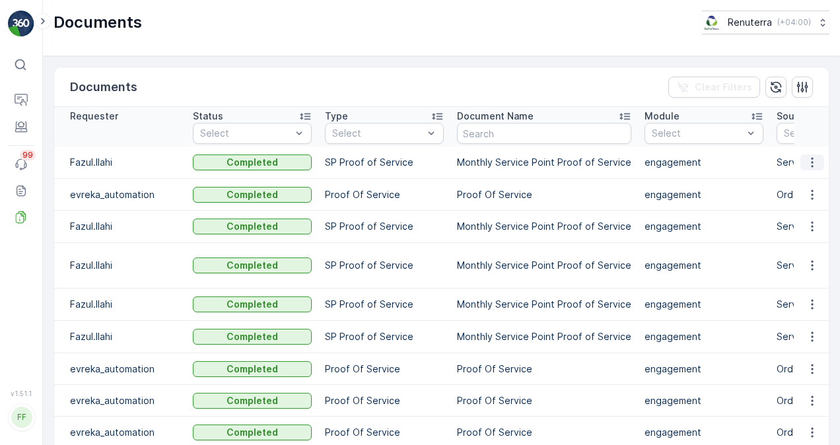
click at [807, 158] on icon "button" at bounding box center [811, 162] width 13 height 13
click at [805, 186] on span "See Details" at bounding box center [808, 181] width 51 height 13
click at [807, 161] on icon "button" at bounding box center [811, 162] width 13 height 13
click at [805, 177] on span "See Details" at bounding box center [808, 181] width 51 height 13
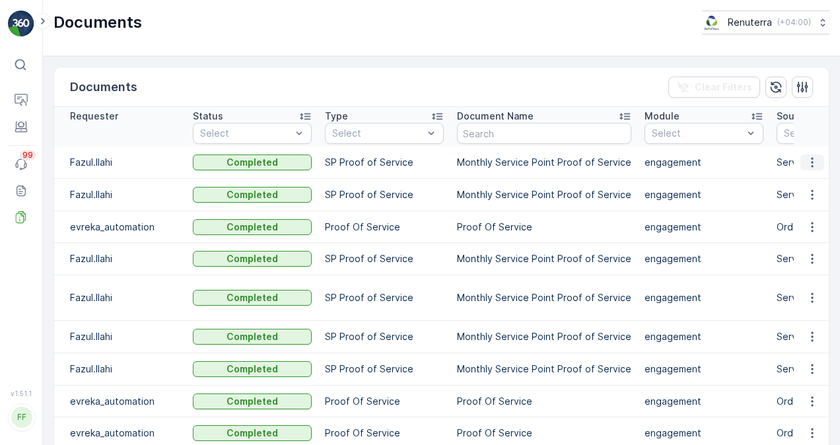
click at [813, 164] on icon "button" at bounding box center [811, 162] width 13 height 13
click at [801, 183] on span "See Details" at bounding box center [808, 181] width 51 height 13
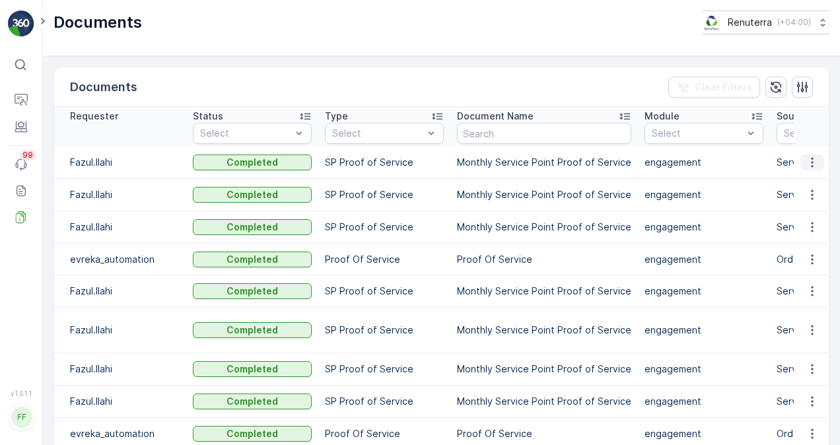
click at [805, 160] on icon "button" at bounding box center [811, 162] width 13 height 13
click at [807, 178] on span "See Details" at bounding box center [808, 181] width 51 height 13
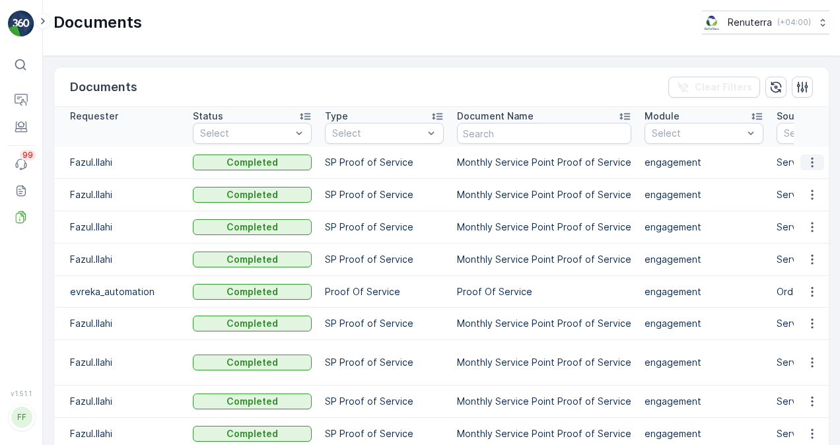
click at [805, 156] on icon "button" at bounding box center [811, 162] width 13 height 13
click at [811, 177] on span "See Details" at bounding box center [808, 181] width 51 height 13
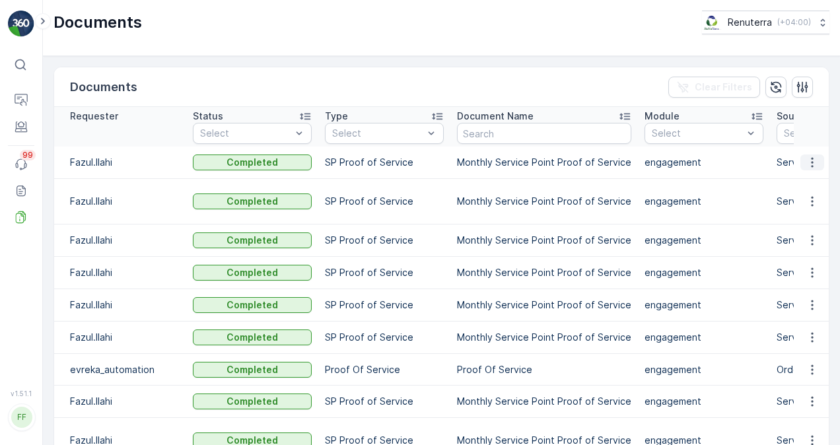
click at [810, 164] on icon "button" at bounding box center [811, 162] width 13 height 13
click at [803, 180] on span "See Details" at bounding box center [808, 181] width 51 height 13
